Goal: Task Accomplishment & Management: Complete application form

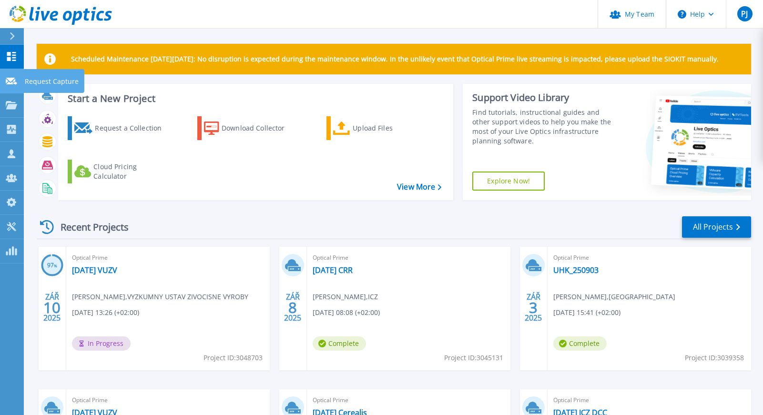
click at [12, 81] on icon at bounding box center [11, 81] width 11 height 7
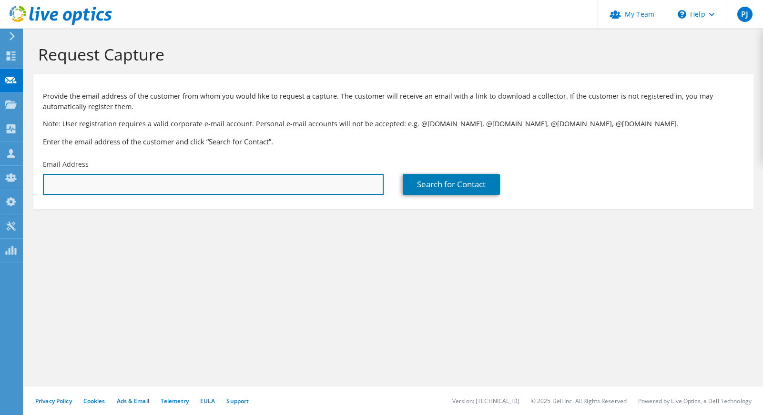
click at [120, 188] on input "text" at bounding box center [213, 184] width 341 height 21
paste input "ales.komarek@nemjc.cz"
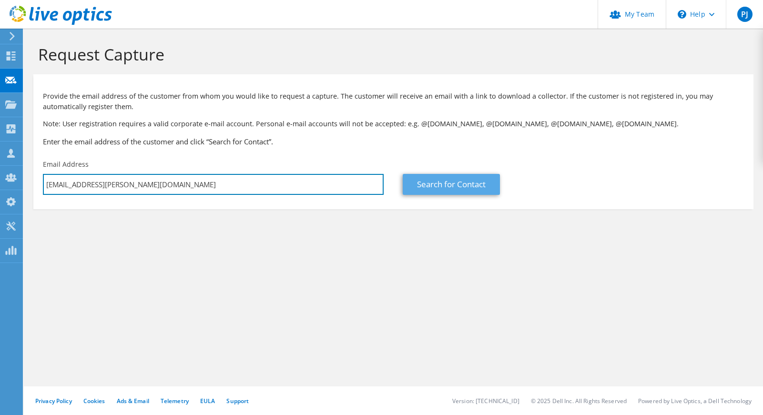
type input "ales.komarek@nemjc.cz"
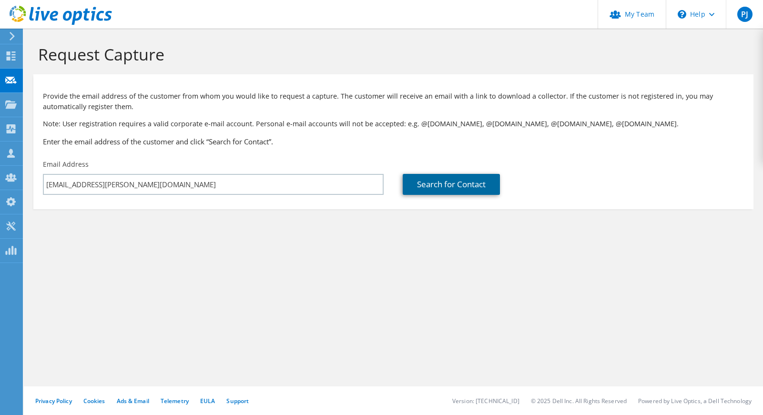
click at [416, 183] on link "Search for Contact" at bounding box center [451, 184] width 97 height 21
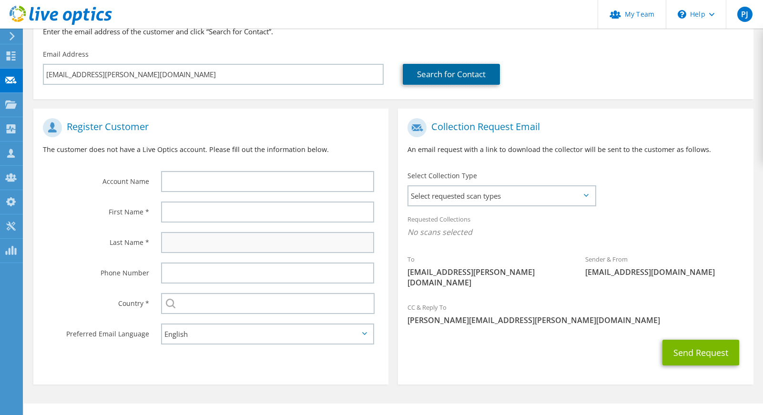
scroll to position [117, 0]
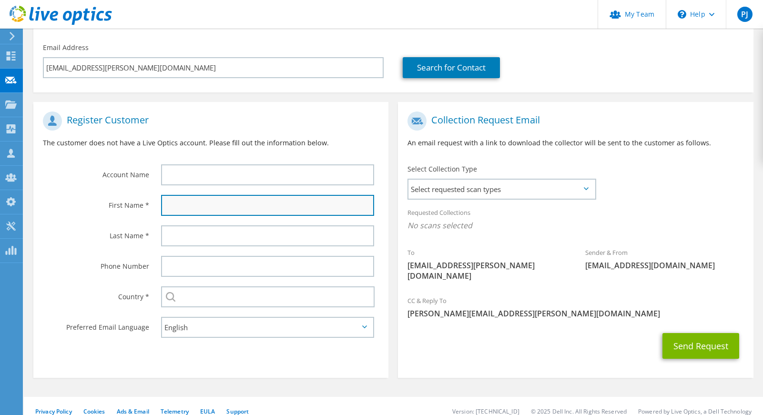
click at [187, 207] on input "text" at bounding box center [267, 205] width 213 height 21
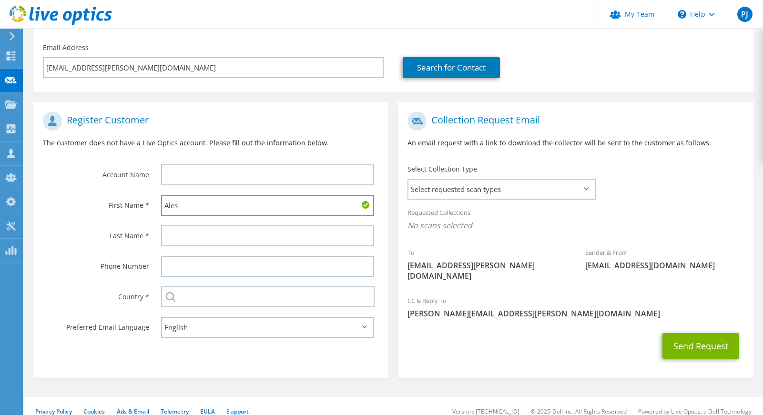
type input "Ales"
type input "[PERSON_NAME]"
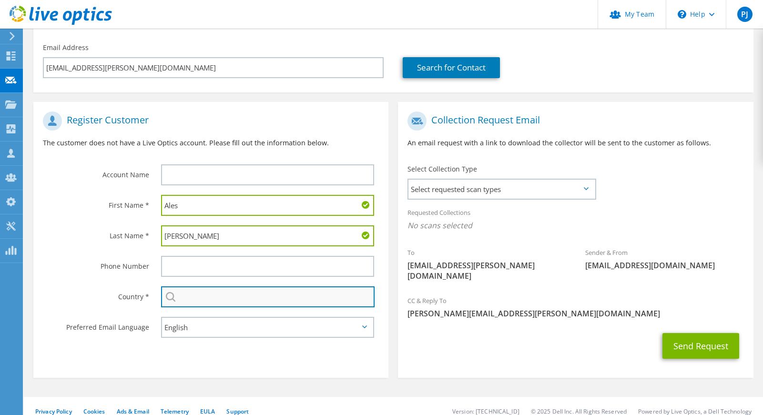
click at [190, 302] on input "text" at bounding box center [268, 296] width 214 height 21
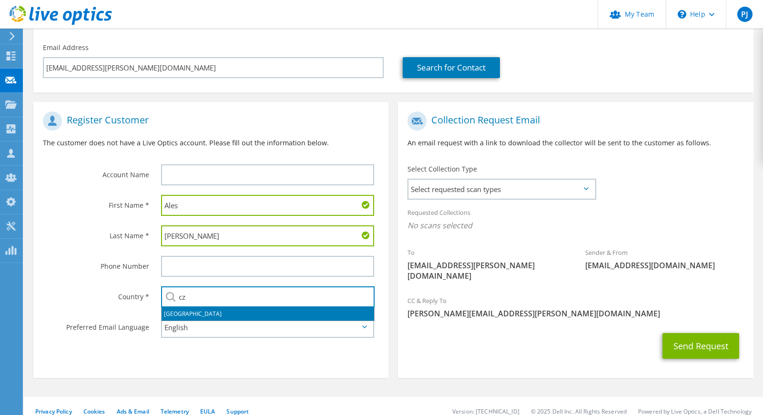
click at [190, 310] on li "[GEOGRAPHIC_DATA]" at bounding box center [268, 313] width 213 height 13
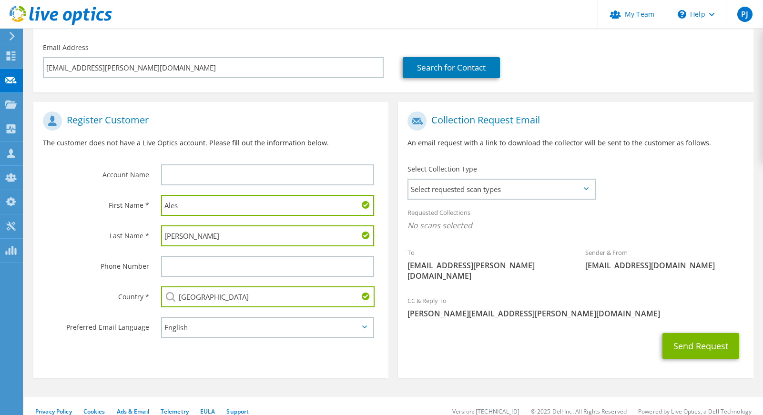
type input "[GEOGRAPHIC_DATA]"
drag, startPoint x: 122, startPoint y: 349, endPoint x: 127, endPoint y: 349, distance: 5.2
click at [122, 349] on section "Register Customer The customer does not have a Live Optics account. Please fill…" at bounding box center [210, 240] width 355 height 276
click at [549, 194] on span "Select requested scan types" at bounding box center [501, 189] width 186 height 19
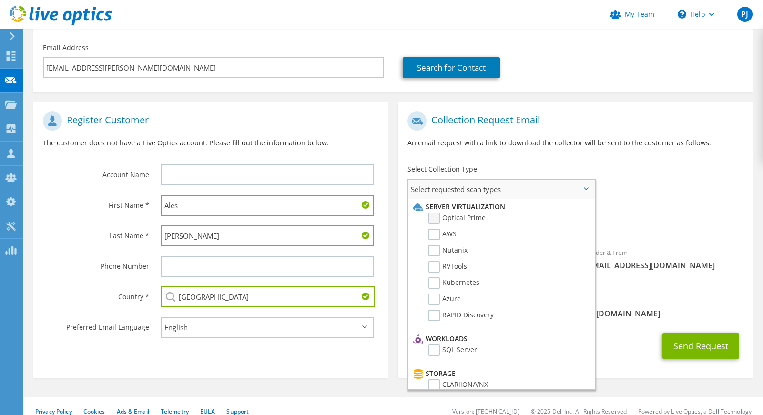
click at [476, 217] on label "Optical Prime" at bounding box center [456, 218] width 57 height 11
click at [0, 0] on input "Optical Prime" at bounding box center [0, 0] width 0 height 0
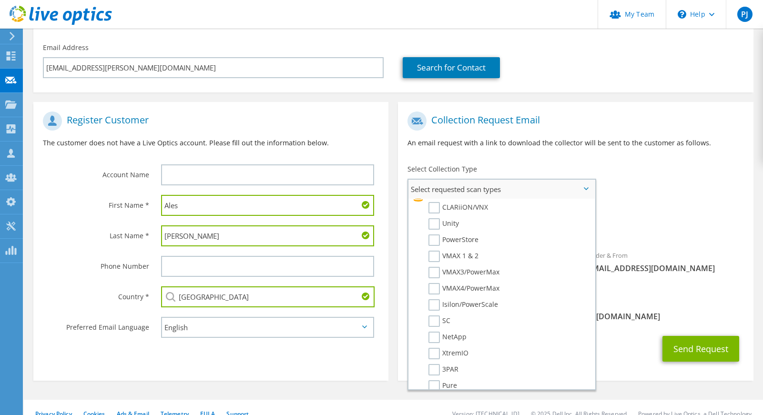
scroll to position [191, 0]
click at [433, 308] on label "SC" at bounding box center [439, 307] width 22 height 11
click at [0, 0] on input "SC" at bounding box center [0, 0] width 0 height 0
click at [663, 226] on span "Optical Prime SC" at bounding box center [575, 228] width 336 height 16
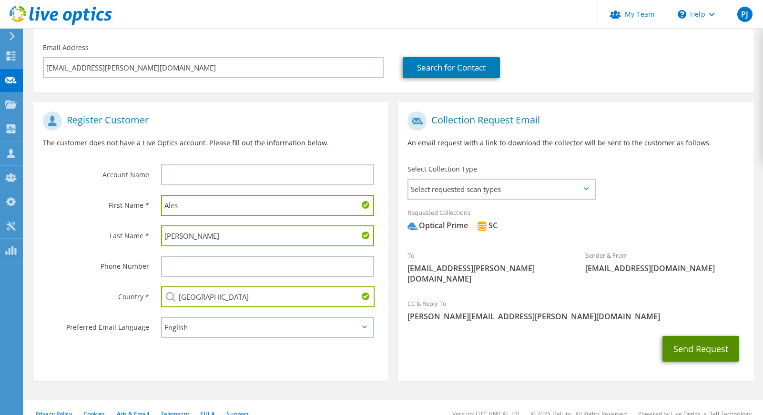
click at [694, 336] on button "Send Request" at bounding box center [700, 349] width 77 height 26
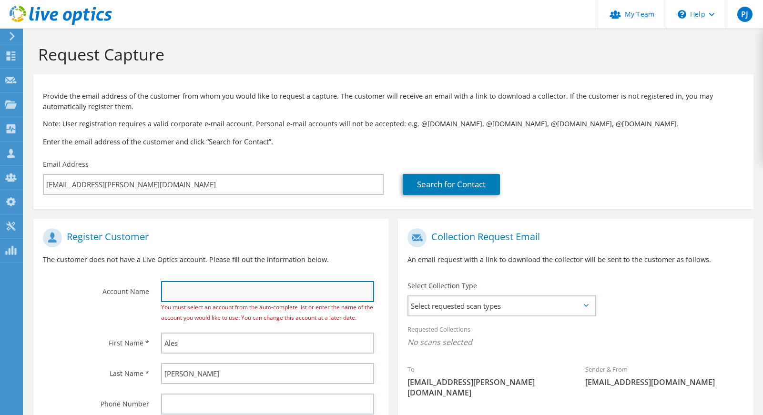
click at [229, 296] on input "text" at bounding box center [267, 291] width 213 height 21
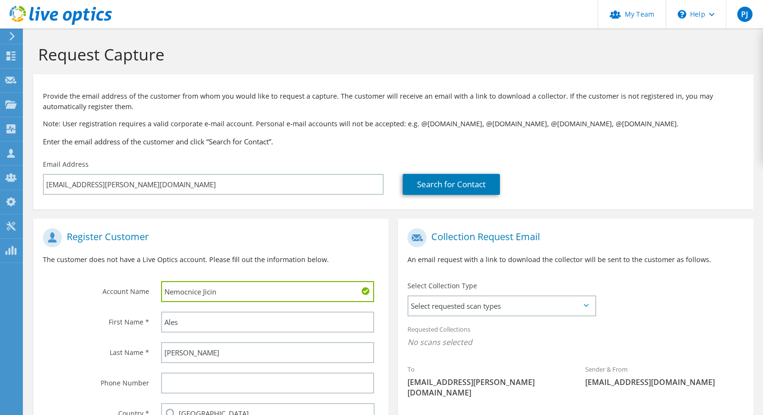
type input "Nemocnice Jicin"
click at [87, 324] on label "First Name *" at bounding box center [96, 319] width 106 height 15
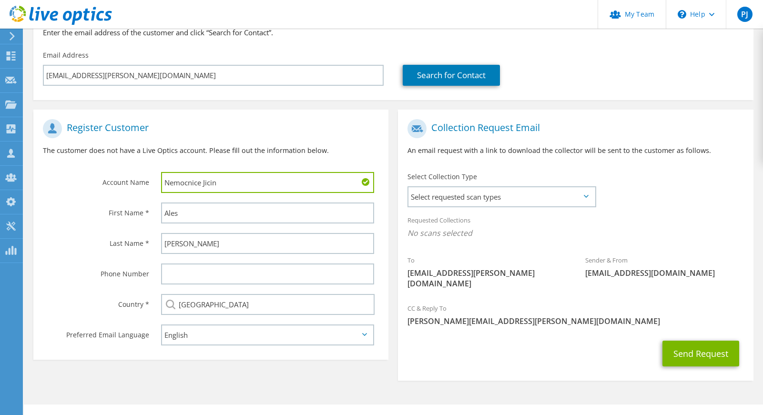
scroll to position [117, 0]
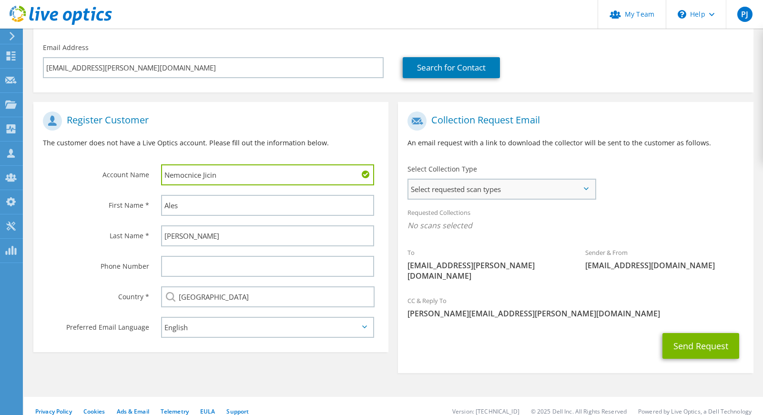
click at [518, 187] on span "Select requested scan types" at bounding box center [501, 189] width 186 height 19
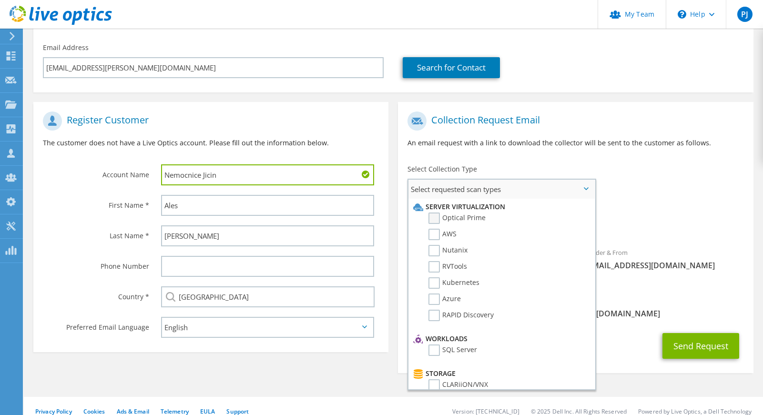
click at [479, 218] on label "Optical Prime" at bounding box center [456, 218] width 57 height 11
click at [0, 0] on input "Optical Prime" at bounding box center [0, 0] width 0 height 0
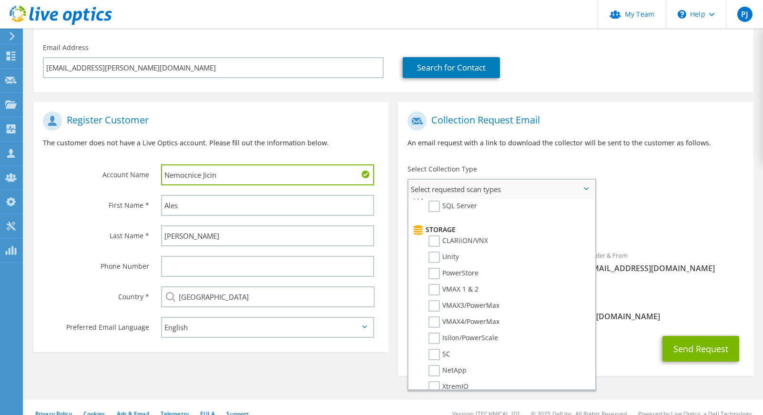
scroll to position [191, 0]
drag, startPoint x: 438, startPoint y: 307, endPoint x: 443, endPoint y: 307, distance: 4.8
click at [438, 307] on label "SC" at bounding box center [439, 307] width 22 height 11
click at [0, 0] on input "SC" at bounding box center [0, 0] width 0 height 0
click at [670, 227] on span "Optical Prime SC" at bounding box center [575, 228] width 336 height 16
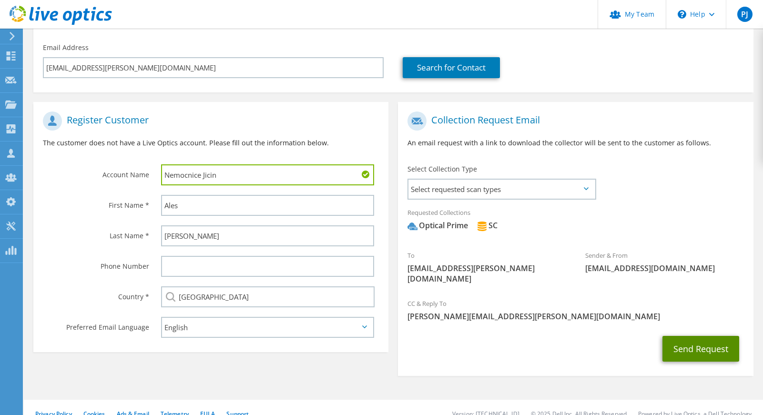
click at [703, 336] on button "Send Request" at bounding box center [700, 349] width 77 height 26
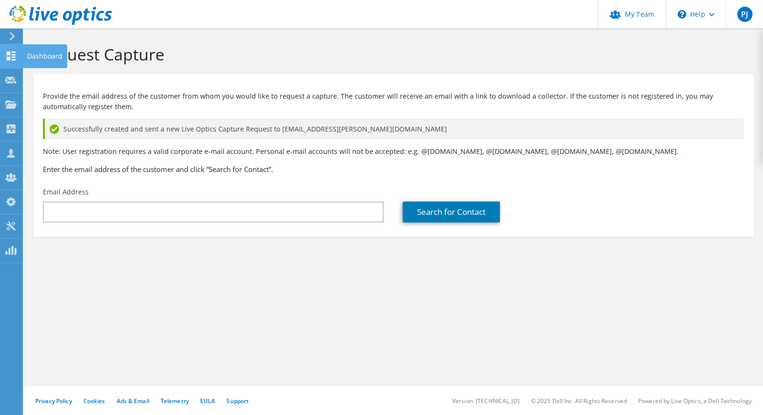
click at [12, 53] on icon at bounding box center [10, 55] width 11 height 9
